Goal: Task Accomplishment & Management: Use online tool/utility

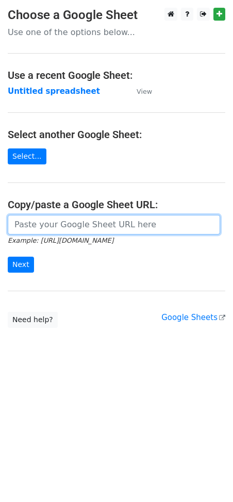
click at [58, 225] on input "url" at bounding box center [114, 225] width 212 height 20
paste input "https://docs.google.com/spreadsheets/d/1NtCWQtMcVBNWmPKGjWEPP9sWdpPhM8Qdu8ghAxU…"
type input "https://docs.google.com/spreadsheets/d/1NtCWQtMcVBNWmPKGjWEPP9sWdpPhM8Qdu8ghAxU…"
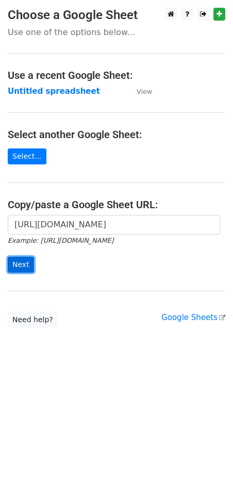
click at [23, 257] on input "Next" at bounding box center [21, 265] width 26 height 16
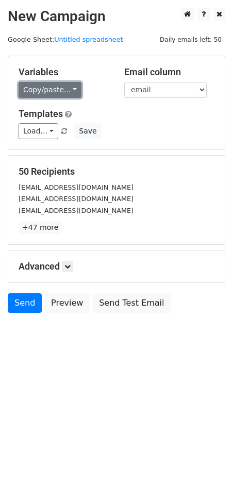
click at [62, 91] on link "Copy/paste..." at bounding box center [50, 90] width 63 height 16
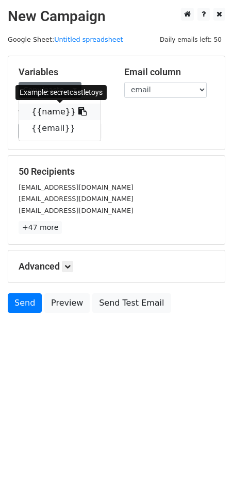
click at [78, 113] on icon at bounding box center [82, 111] width 8 height 8
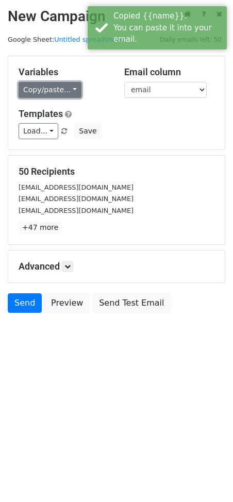
click at [71, 85] on link "Copy/paste..." at bounding box center [50, 90] width 63 height 16
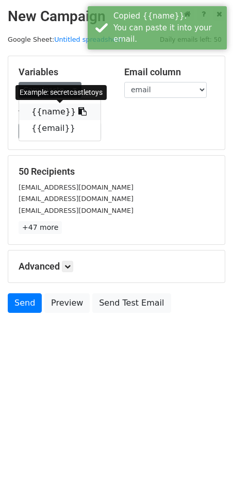
click at [78, 109] on icon at bounding box center [82, 111] width 8 height 8
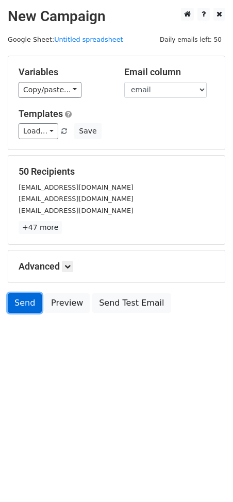
click at [26, 302] on link "Send" at bounding box center [25, 303] width 34 height 20
